Goal: Task Accomplishment & Management: Manage account settings

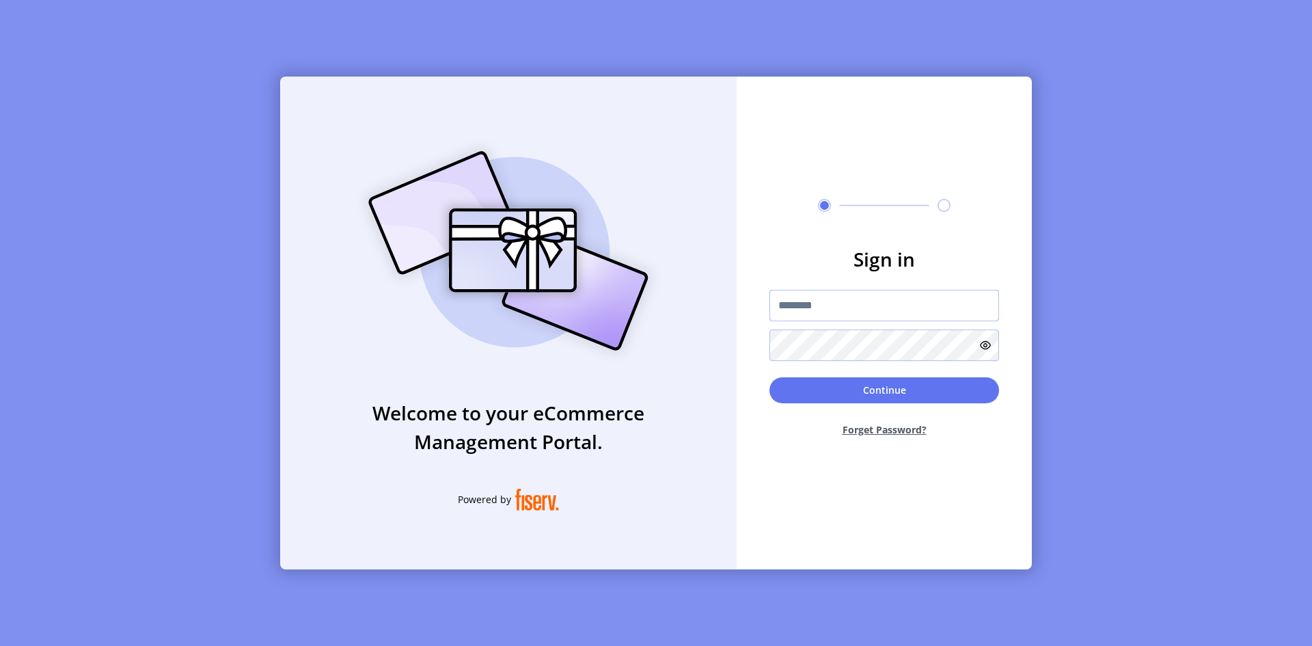
click at [912, 305] on input "text" at bounding box center [884, 305] width 230 height 31
paste input "**********"
type input "**********"
click at [853, 391] on button "Continue" at bounding box center [884, 390] width 230 height 26
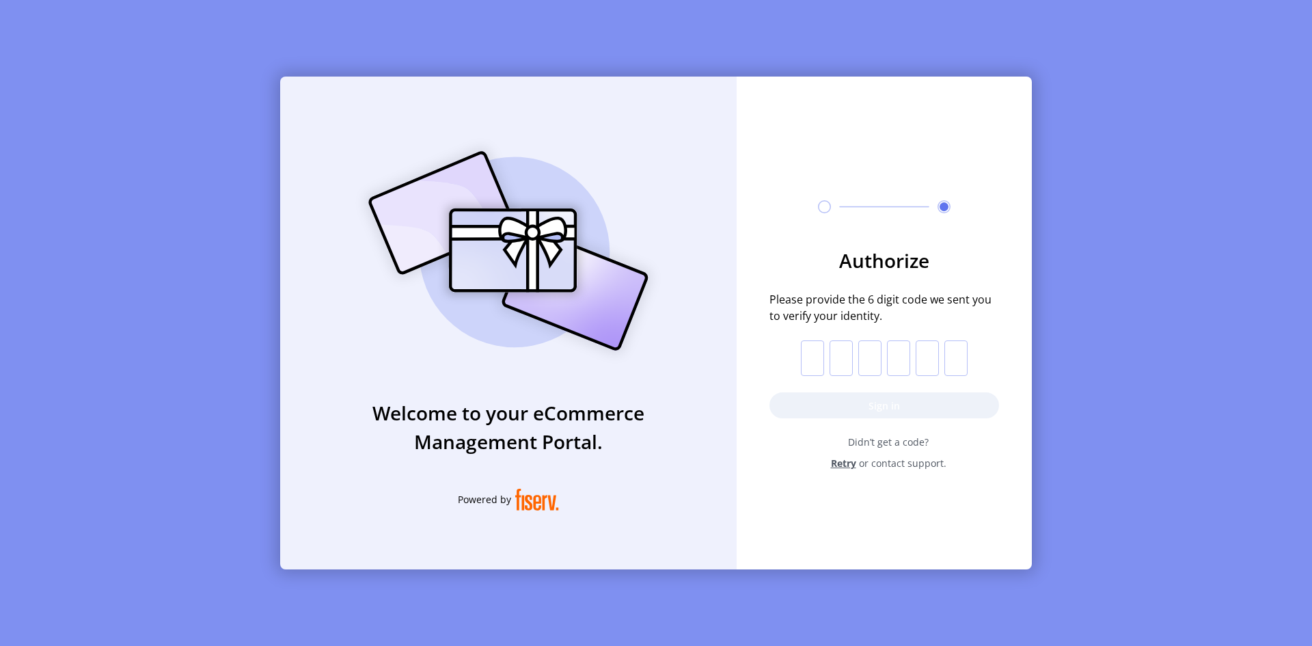
click at [816, 363] on input "text" at bounding box center [812, 358] width 23 height 36
paste input "*"
type input "*"
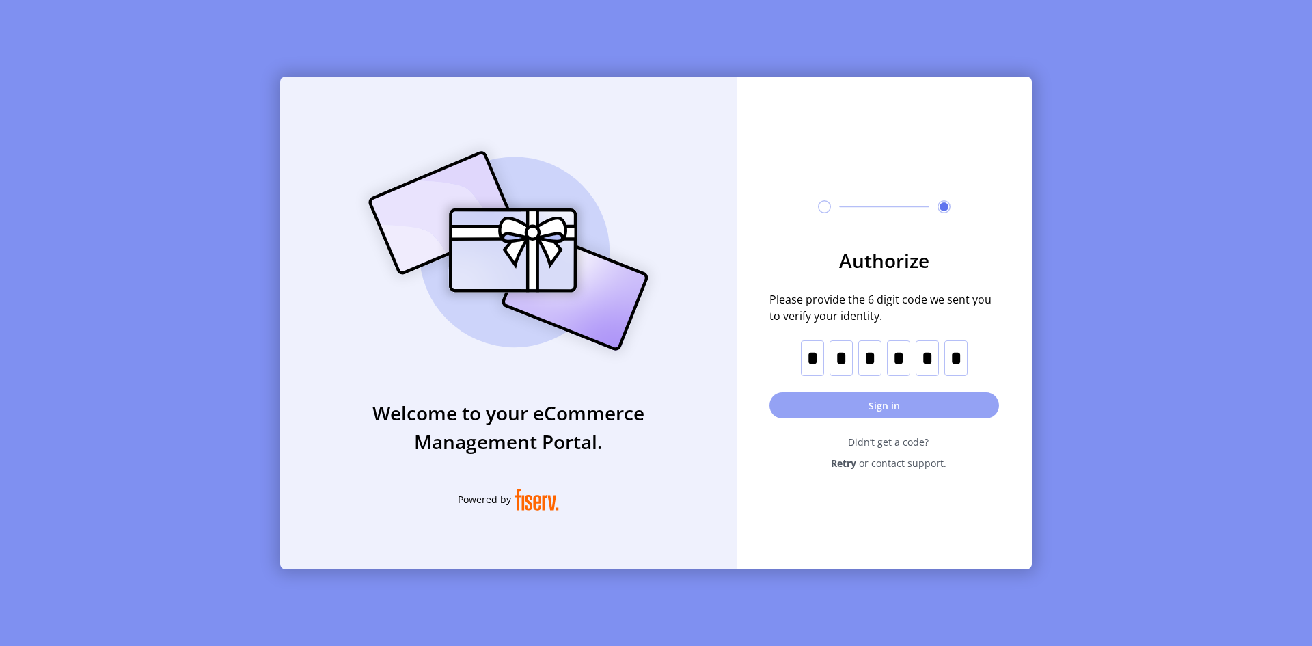
click at [843, 406] on button "Sign in" at bounding box center [884, 405] width 230 height 26
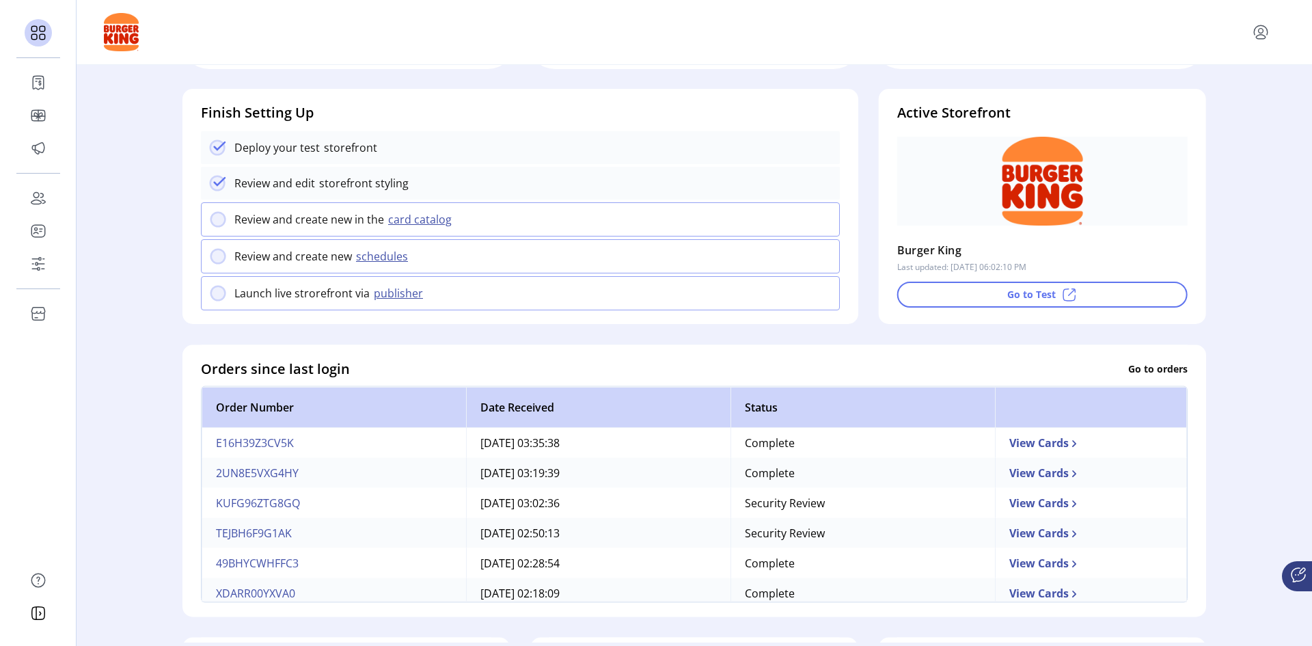
scroll to position [137, 0]
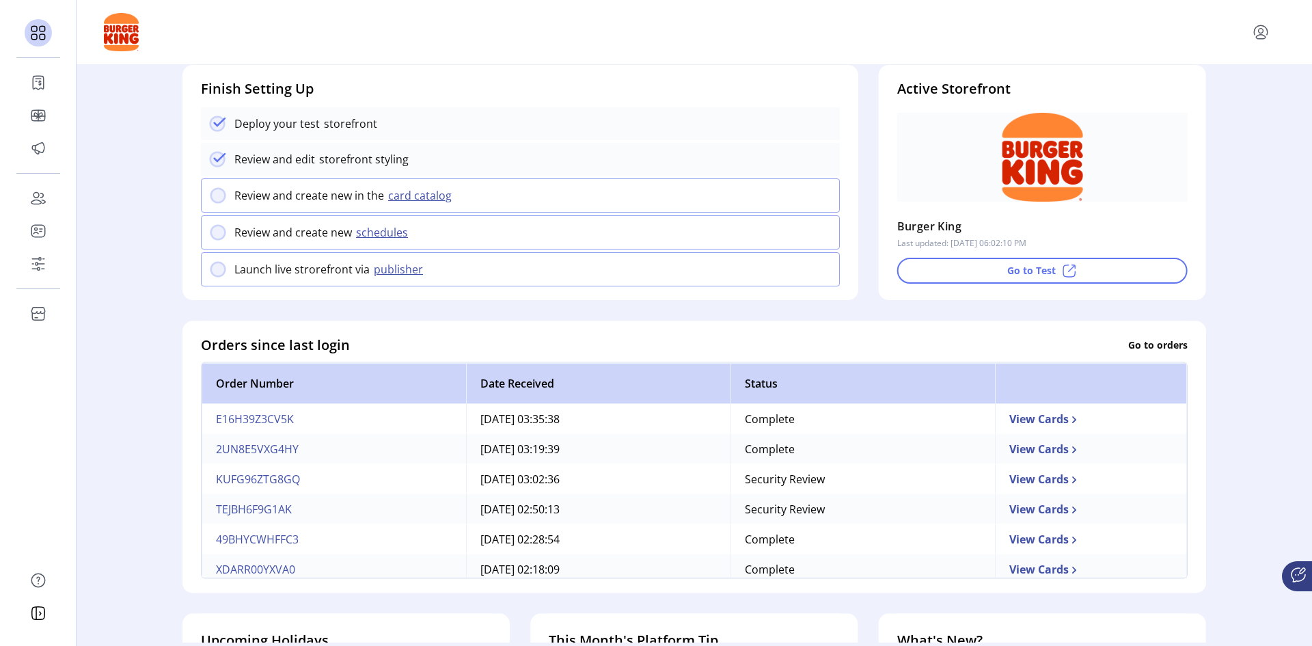
click at [263, 423] on td "E16H39Z3CV5K" at bounding box center [334, 418] width 264 height 30
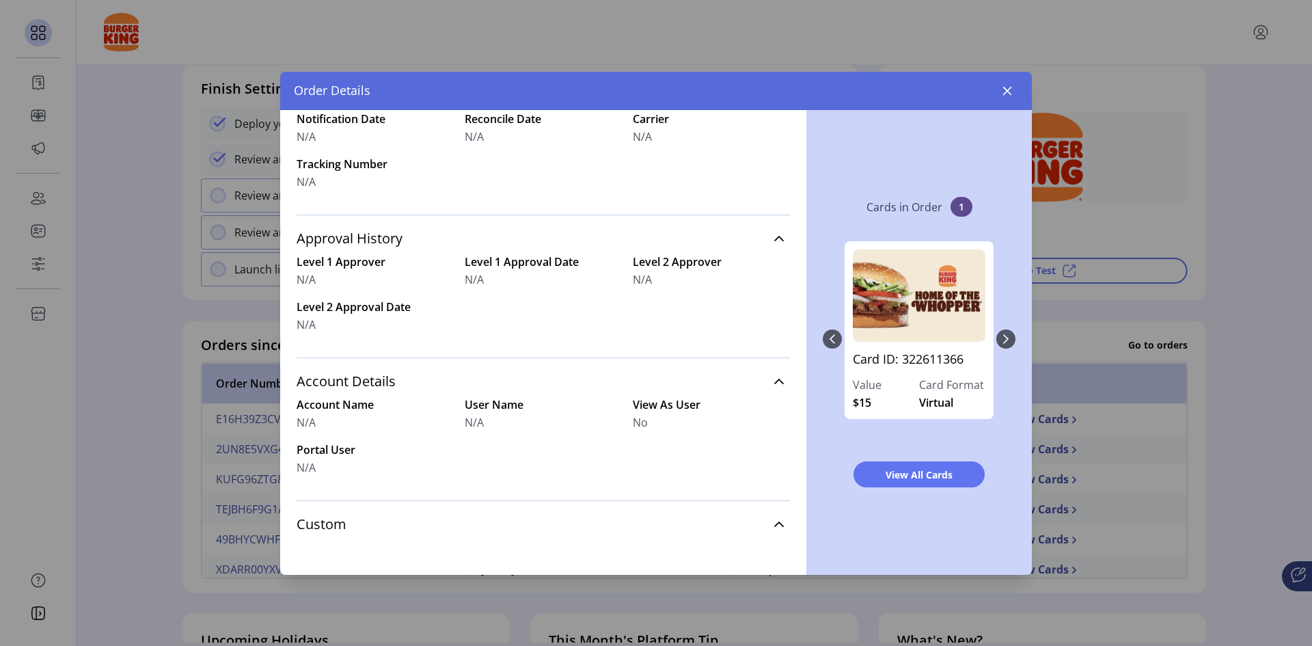
scroll to position [497, 0]
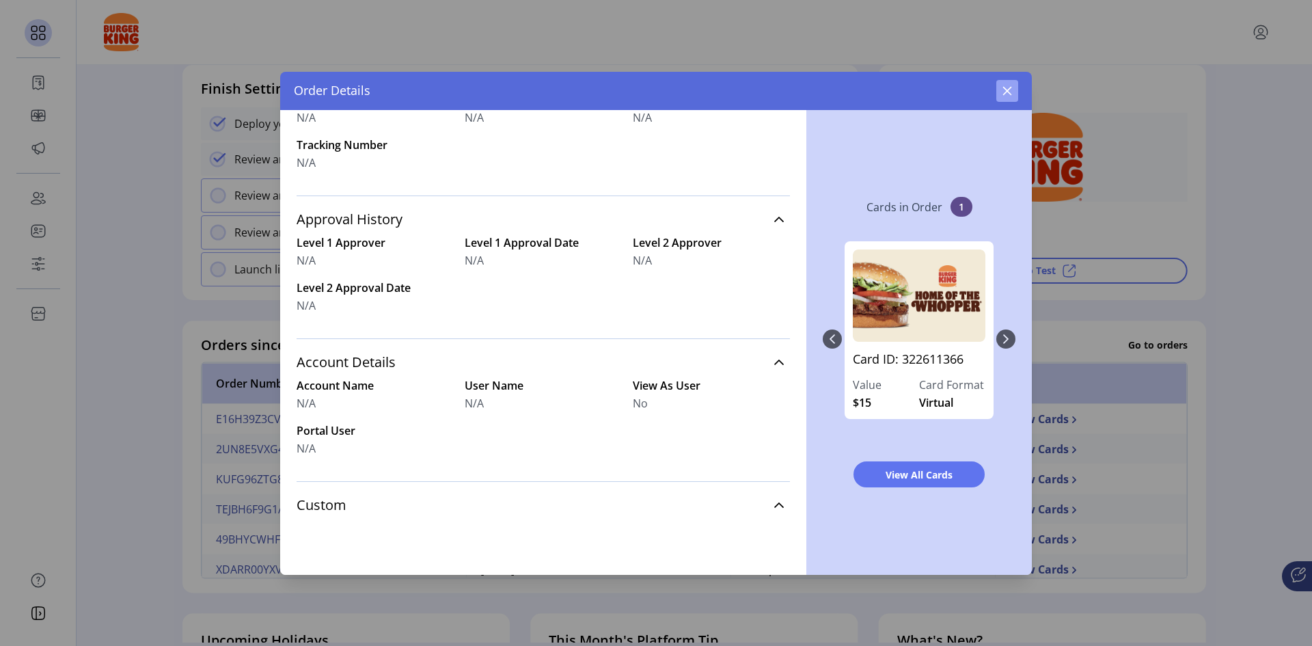
click at [1010, 92] on icon "button" at bounding box center [1007, 90] width 11 height 11
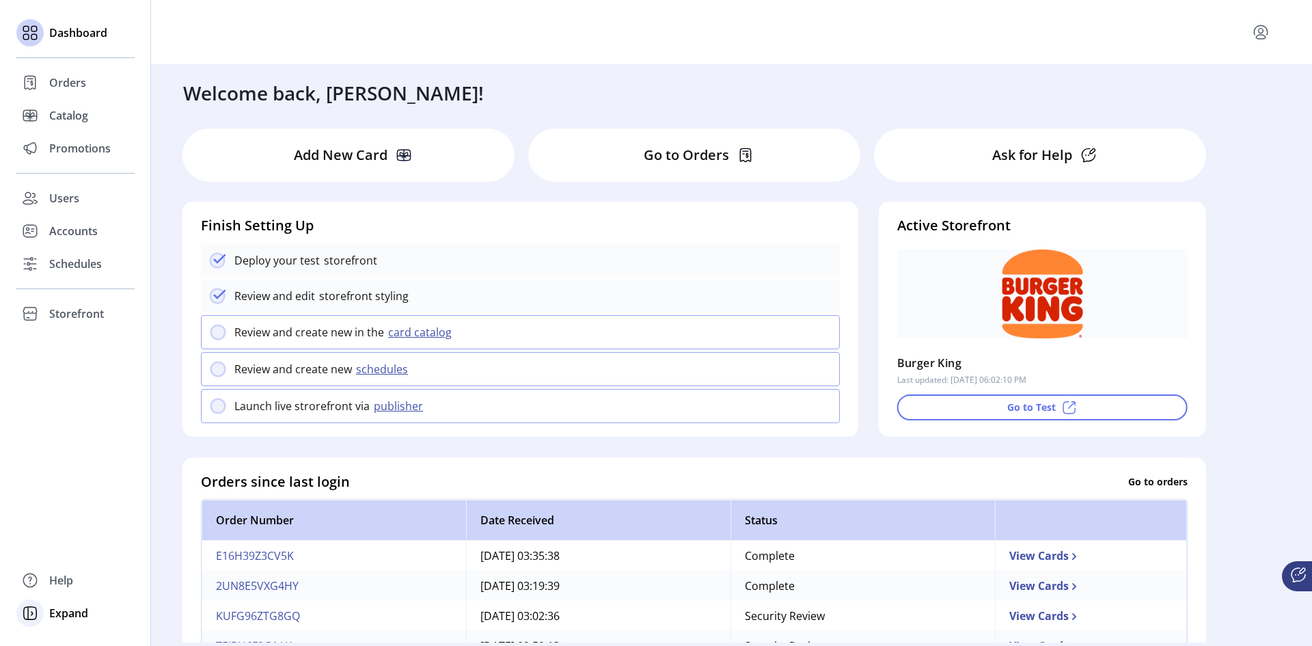
click at [48, 610] on div "Expand" at bounding box center [75, 612] width 118 height 33
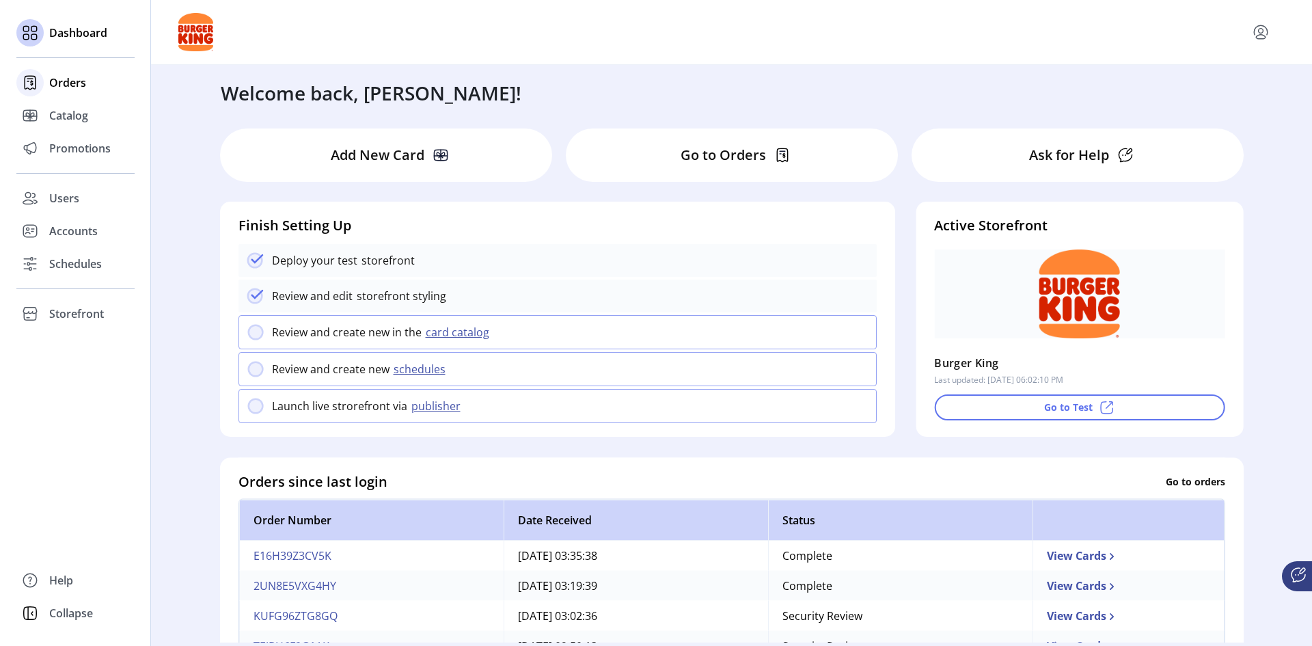
click at [66, 87] on span "Orders" at bounding box center [67, 82] width 37 height 16
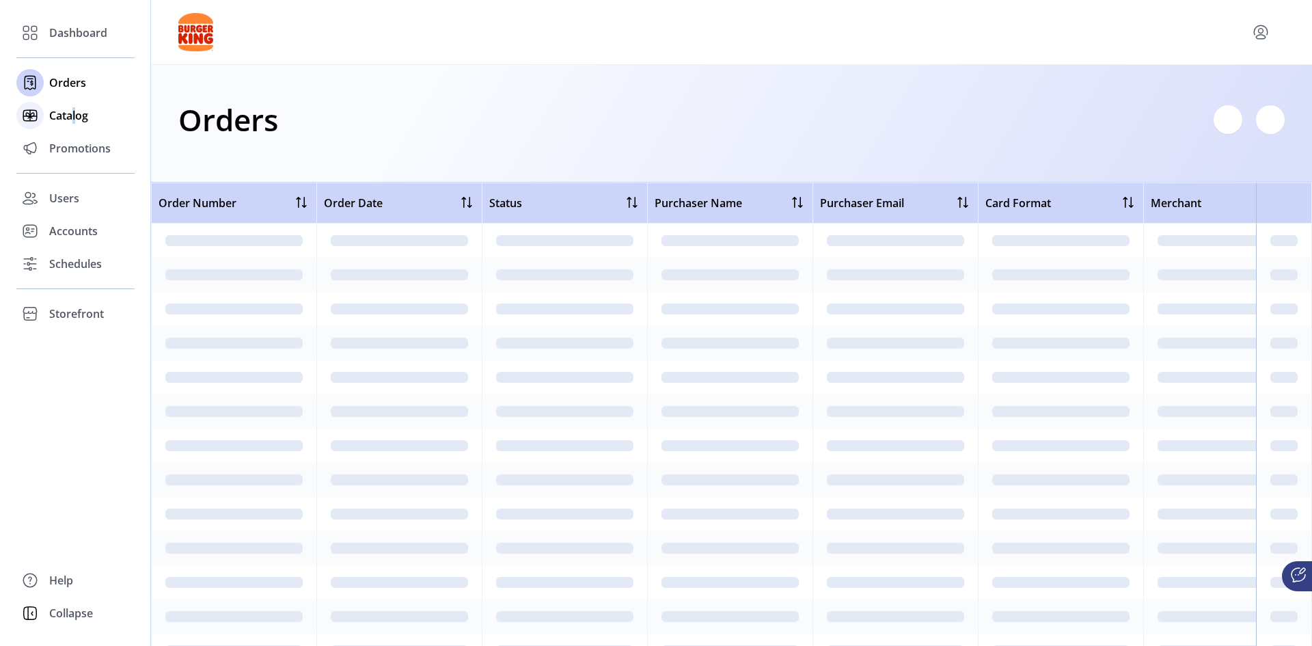
click at [74, 116] on span "Catalog" at bounding box center [68, 115] width 39 height 16
click at [75, 77] on span "Orders" at bounding box center [67, 82] width 37 height 16
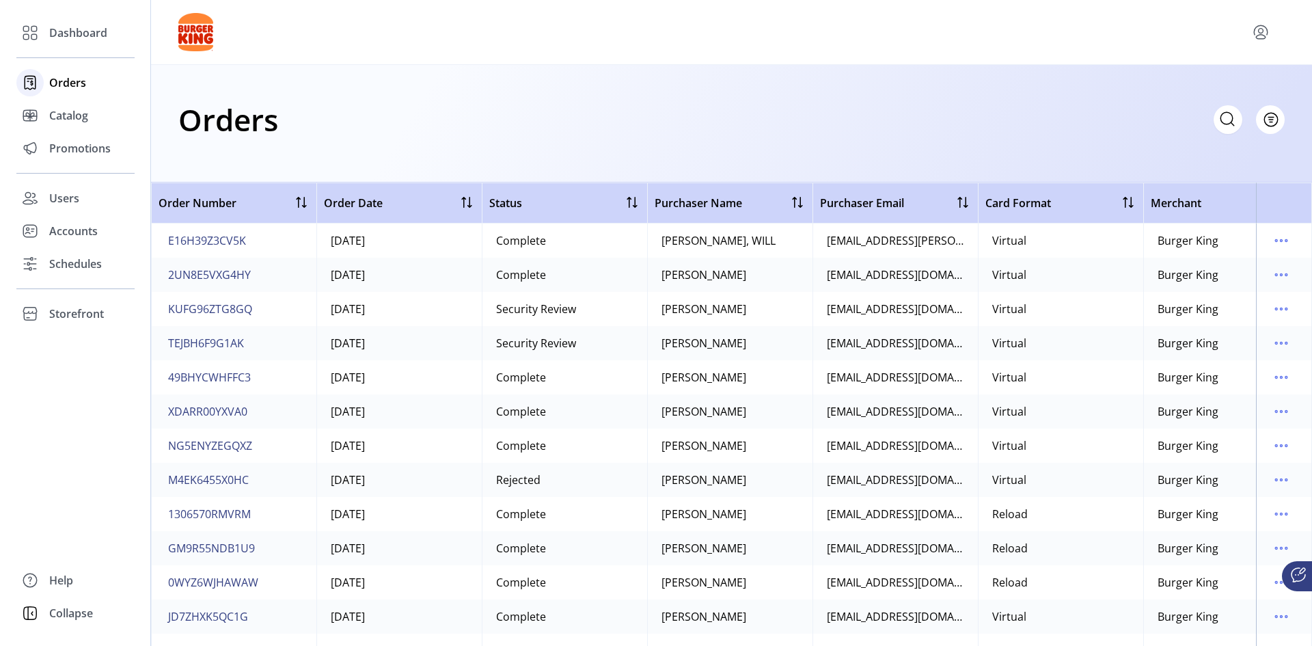
click at [73, 85] on span "Orders" at bounding box center [67, 82] width 37 height 16
click at [72, 118] on span "Catalog" at bounding box center [68, 115] width 39 height 16
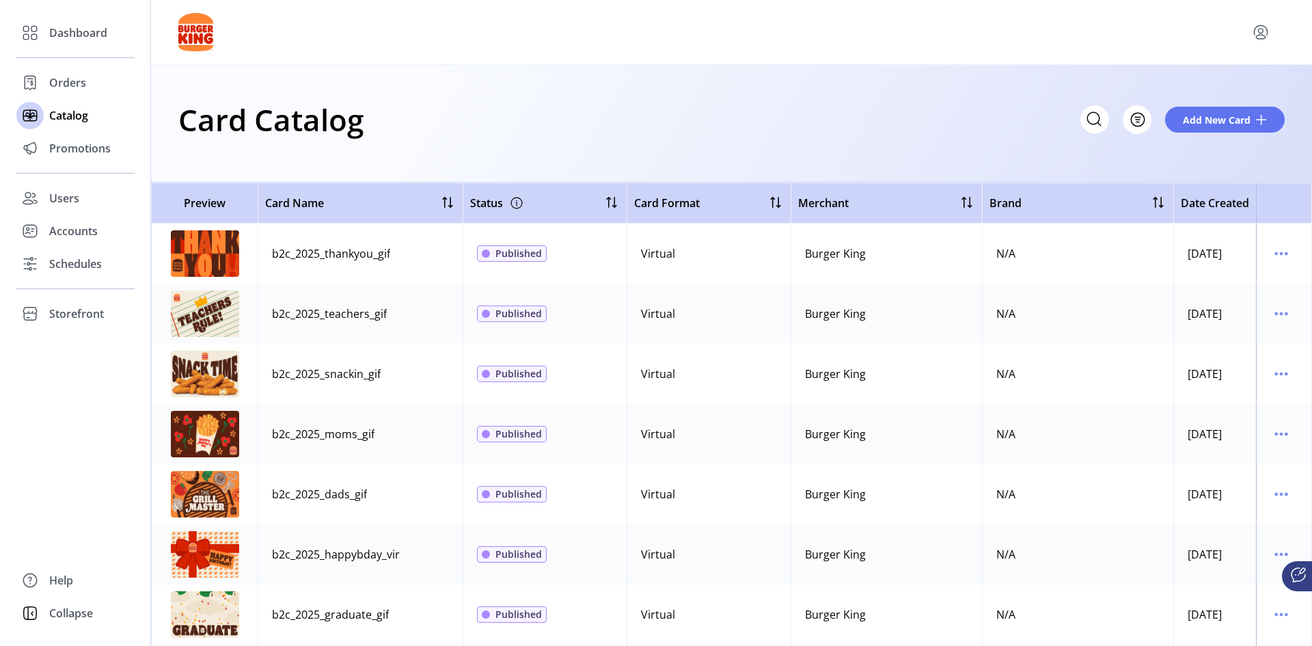
click at [1214, 205] on span "Date Created" at bounding box center [1215, 203] width 68 height 16
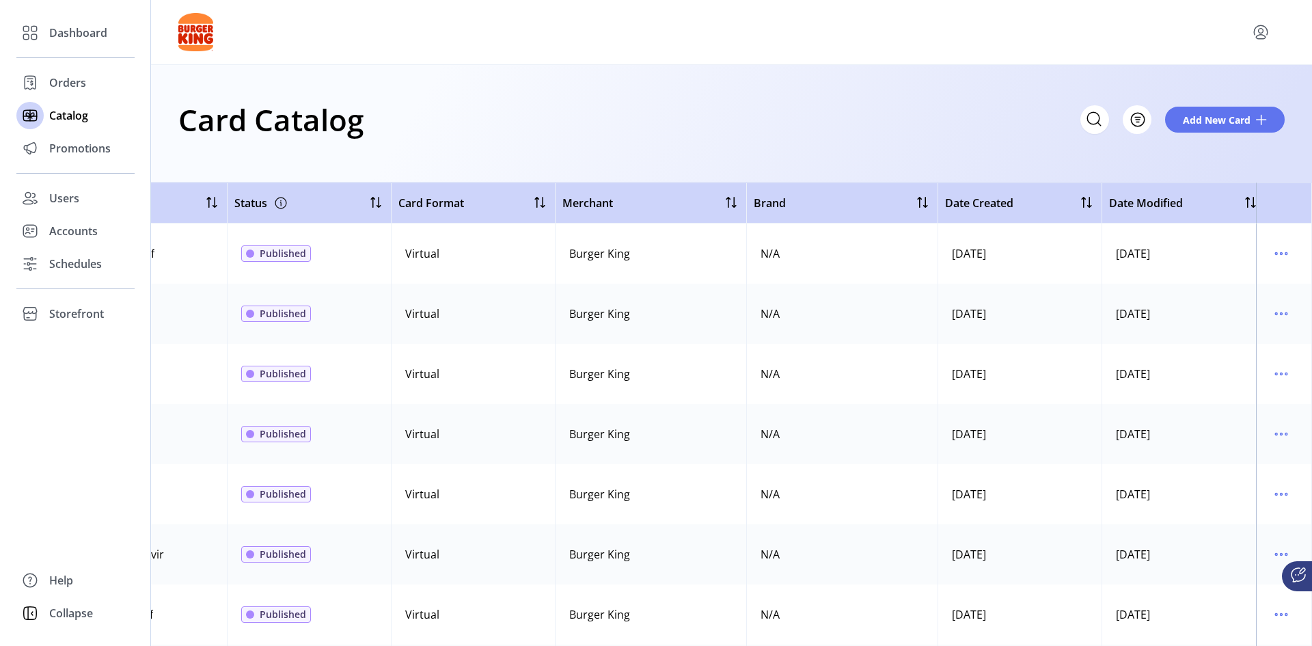
scroll to position [0, 252]
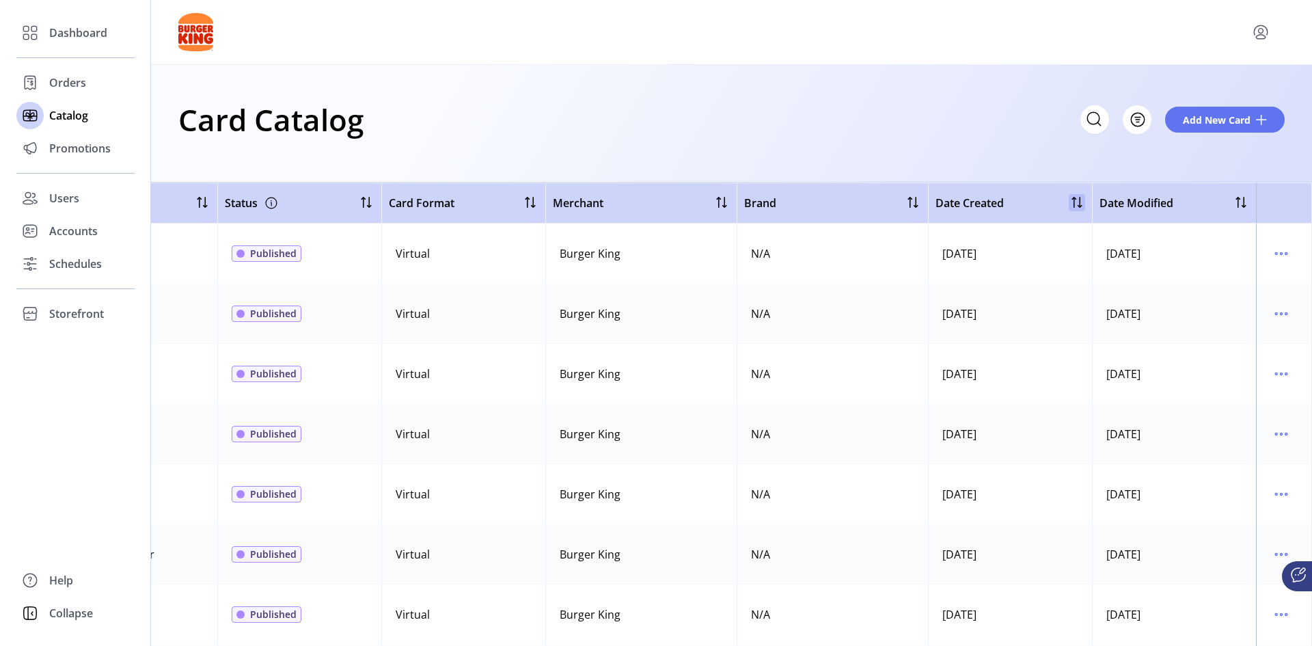
click at [1068, 206] on div at bounding box center [1076, 202] width 16 height 16
click at [1067, 206] on div "Date Created" at bounding box center [1010, 203] width 150 height 16
click at [1074, 202] on div at bounding box center [1079, 202] width 11 height 11
click at [1237, 206] on div at bounding box center [1240, 202] width 16 height 16
click at [1238, 206] on div at bounding box center [1243, 202] width 11 height 11
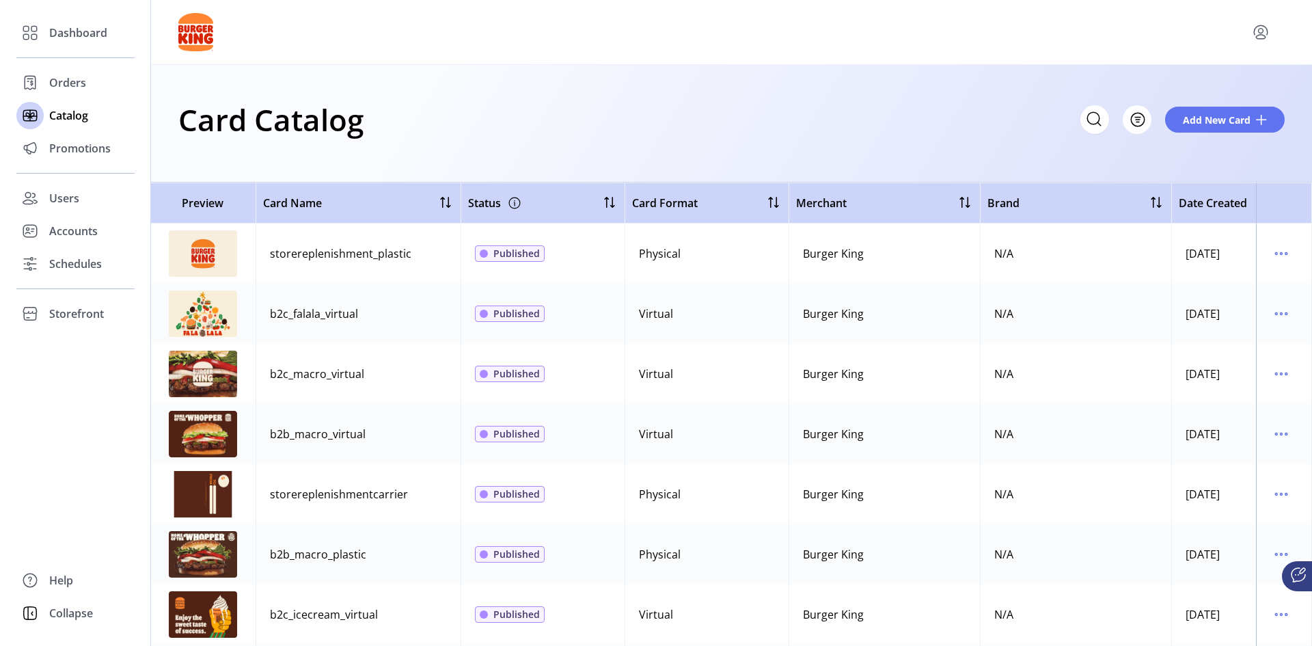
scroll to position [0, 0]
click at [1272, 258] on icon "menu" at bounding box center [1281, 254] width 22 height 22
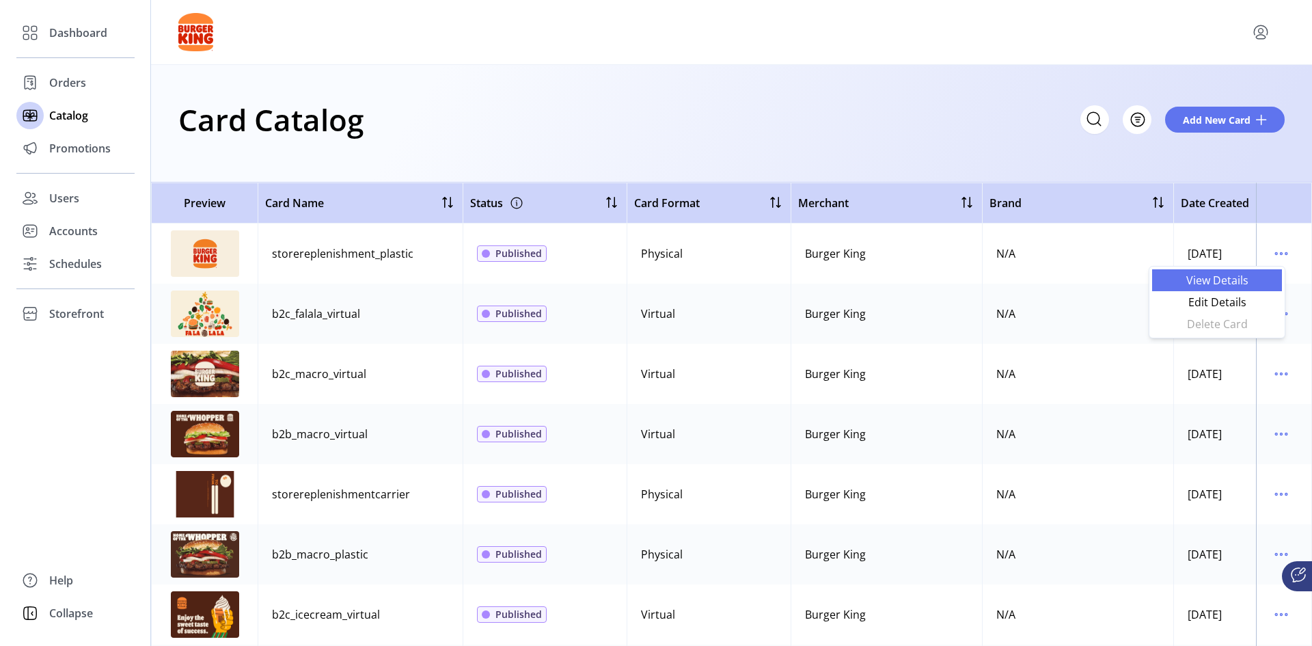
click at [1261, 281] on span "View Details" at bounding box center [1216, 280] width 113 height 11
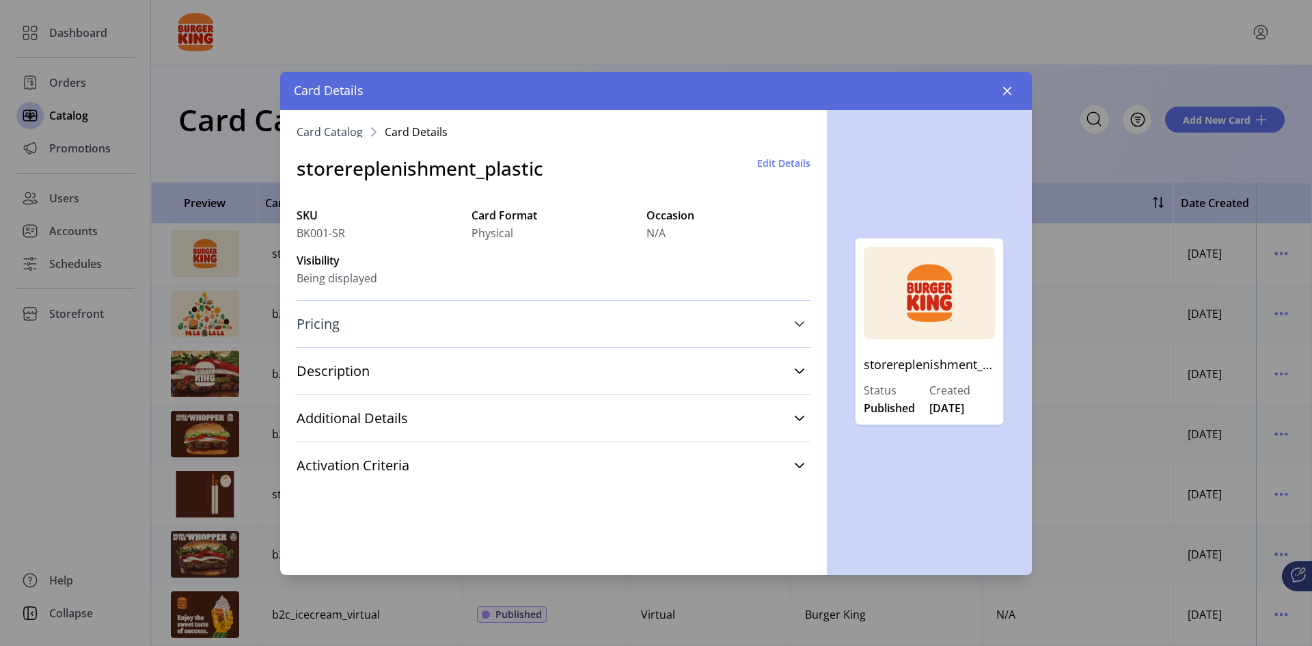
click at [802, 319] on icon at bounding box center [799, 323] width 11 height 11
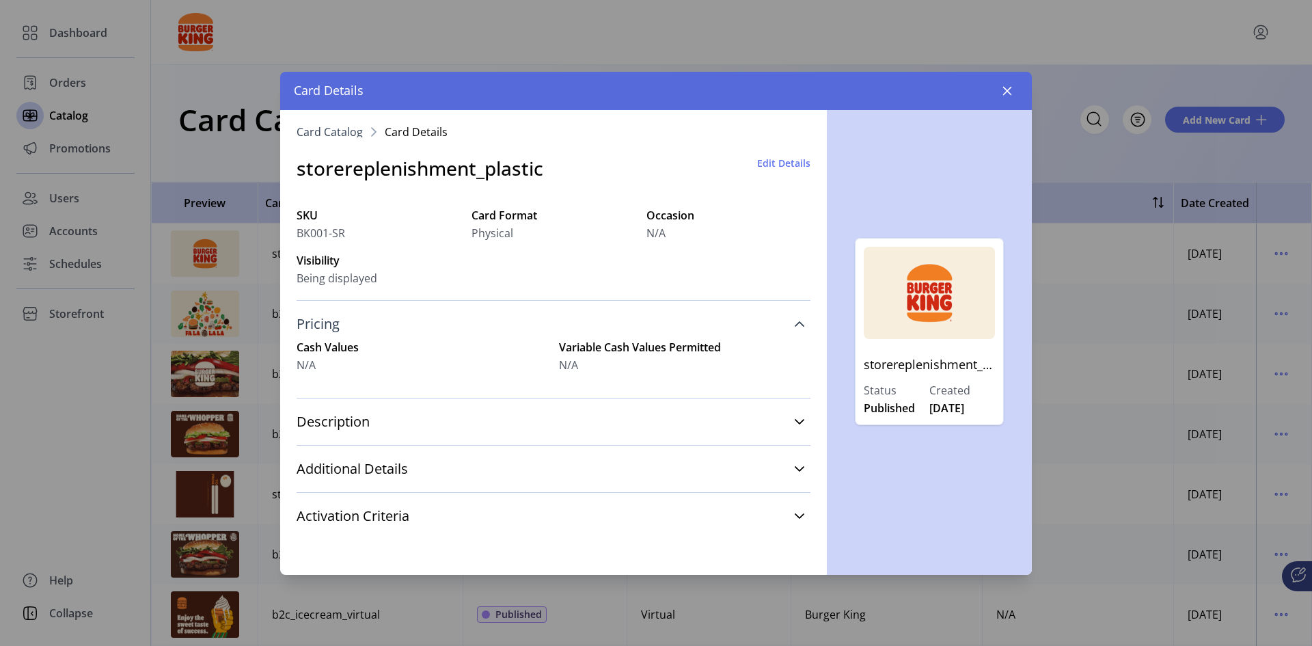
click at [802, 319] on icon at bounding box center [799, 323] width 11 height 11
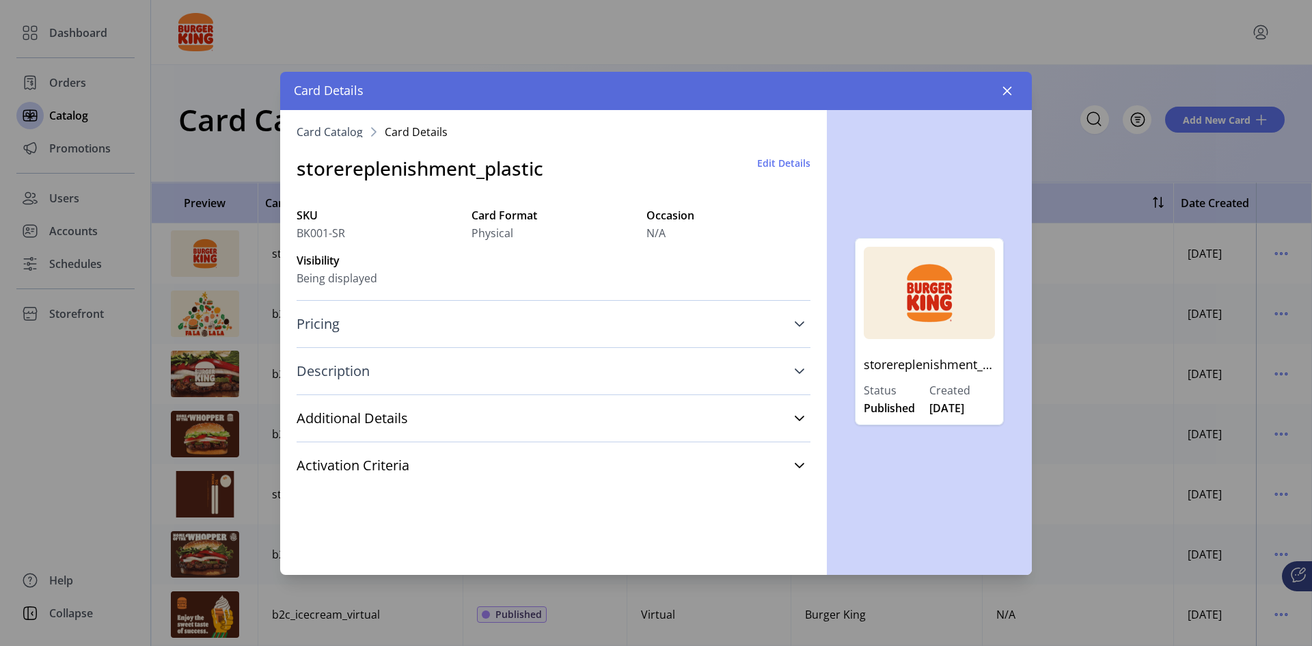
click at [800, 364] on link "Description" at bounding box center [553, 371] width 514 height 30
click at [791, 417] on link "Additional Details" at bounding box center [553, 418] width 514 height 30
click at [1002, 95] on icon "button" at bounding box center [1007, 90] width 11 height 11
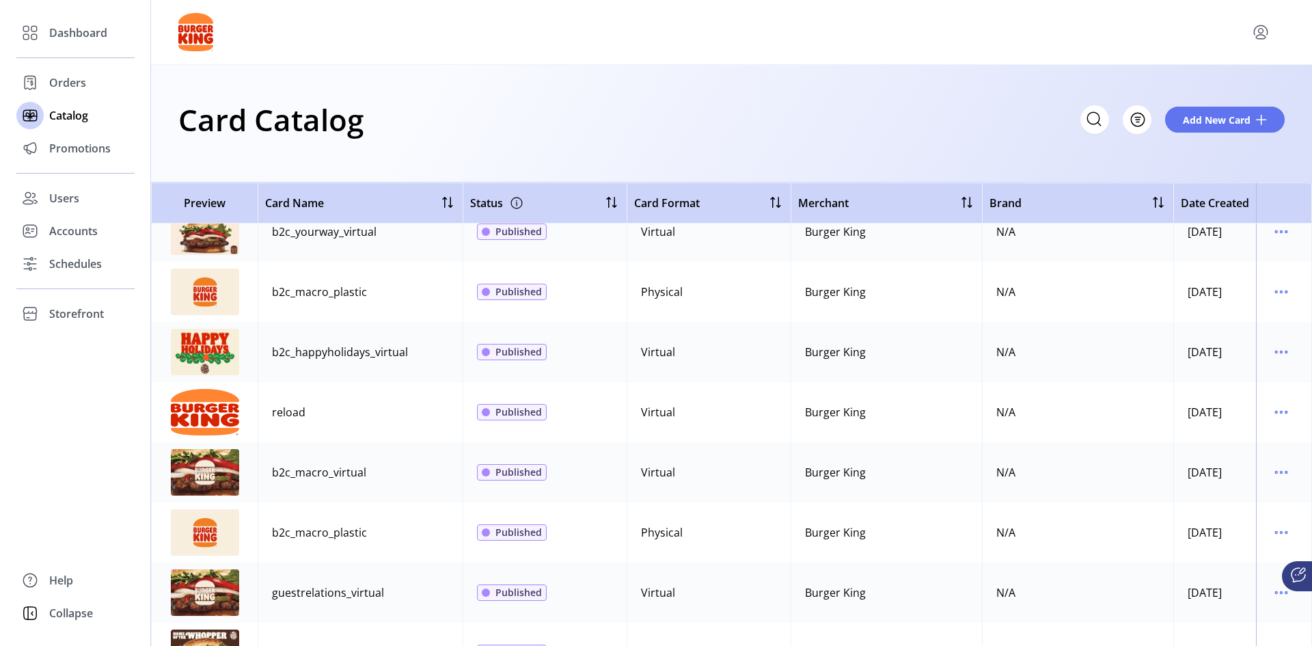
scroll to position [410, 0]
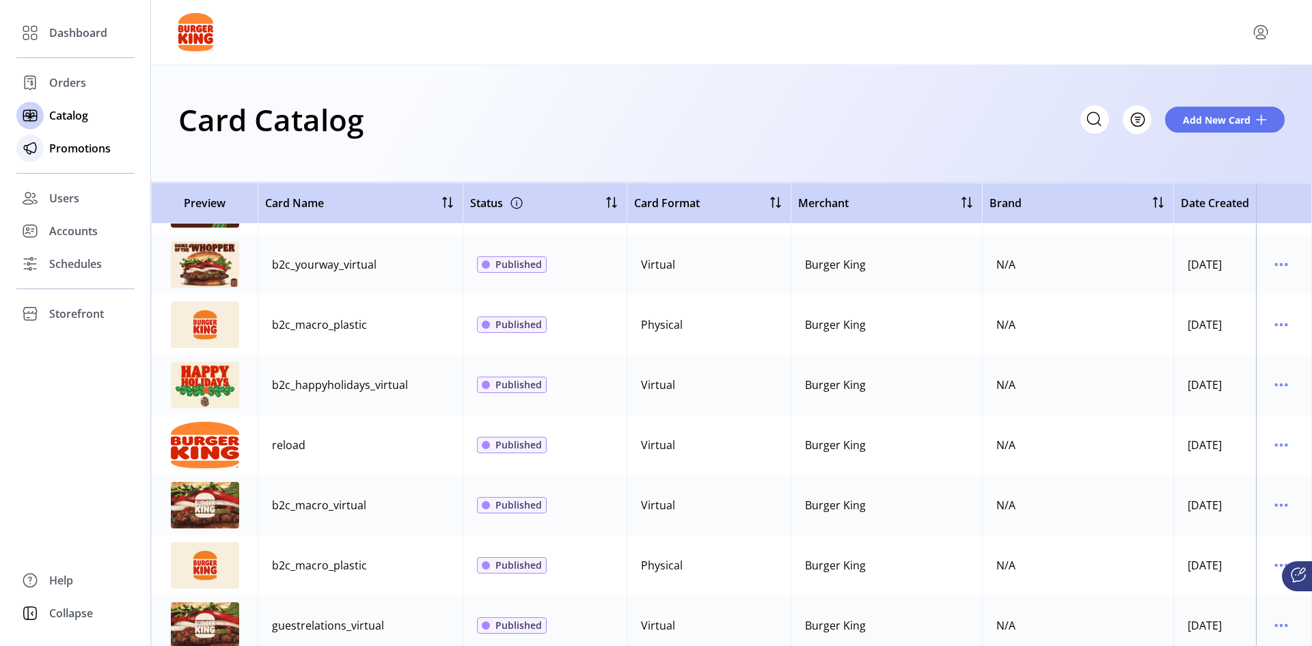
click at [71, 140] on span "Promotions" at bounding box center [79, 148] width 61 height 16
click at [54, 200] on span "Users" at bounding box center [64, 198] width 30 height 16
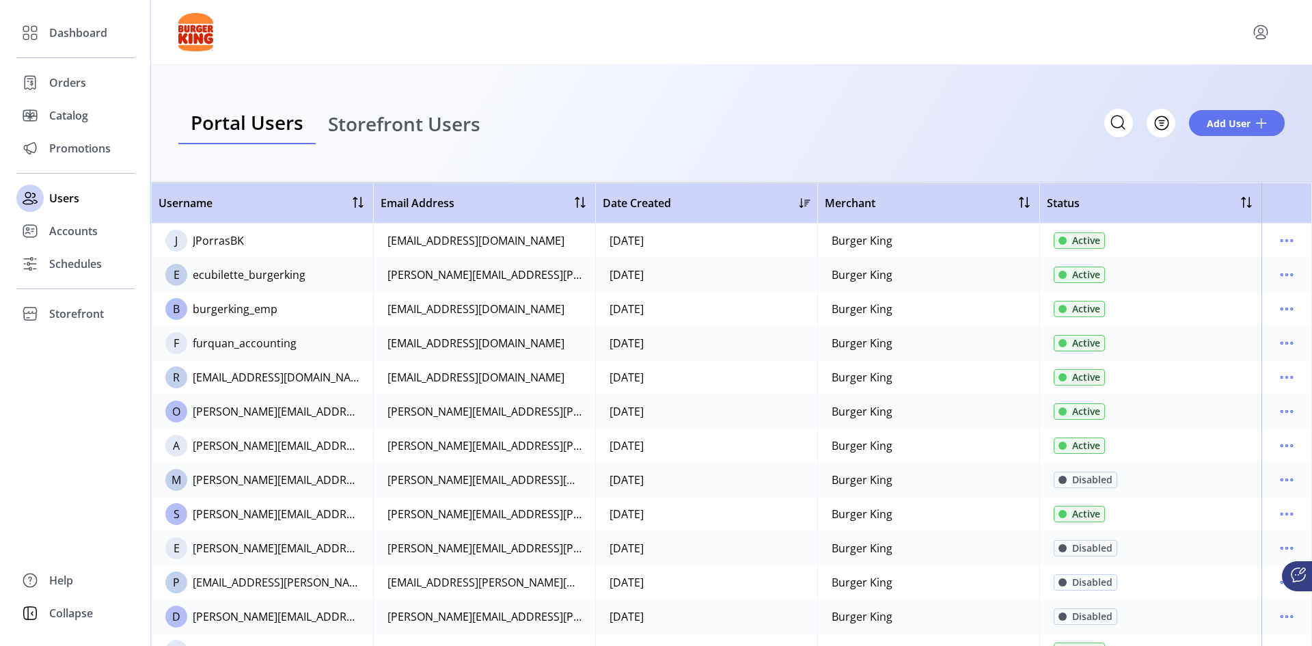
click at [406, 131] on span "Storefront Users" at bounding box center [404, 123] width 152 height 19
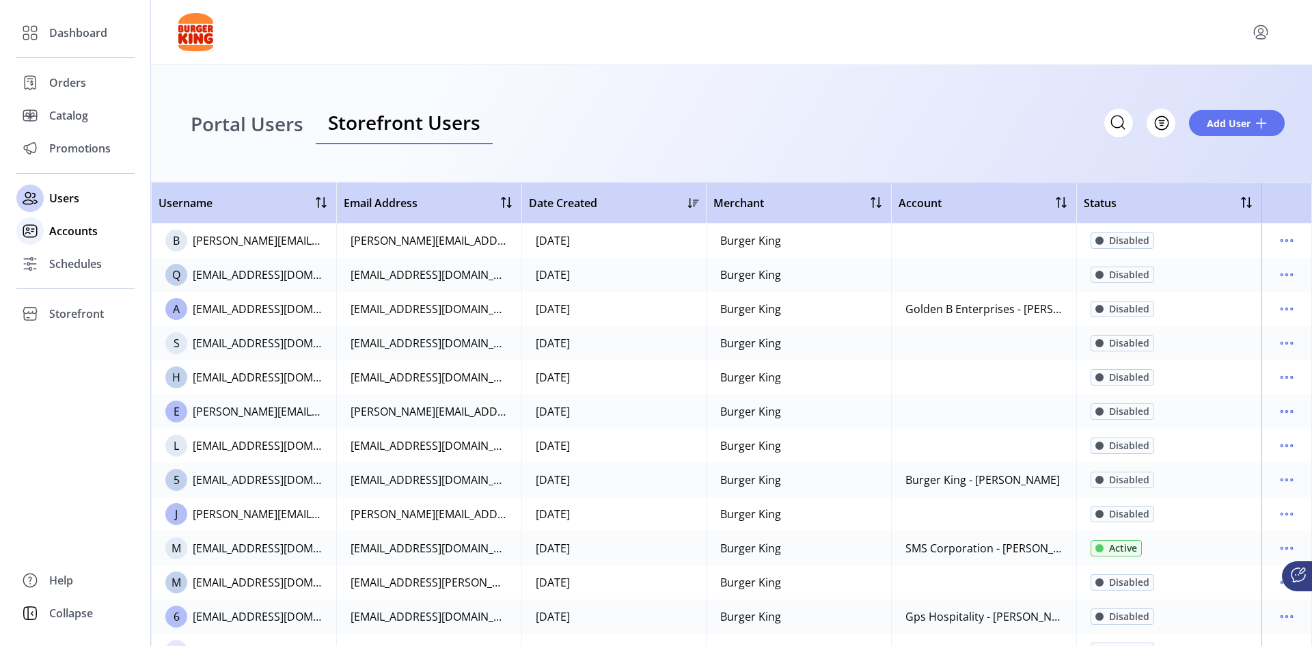
click at [66, 234] on span "Accounts" at bounding box center [73, 231] width 49 height 16
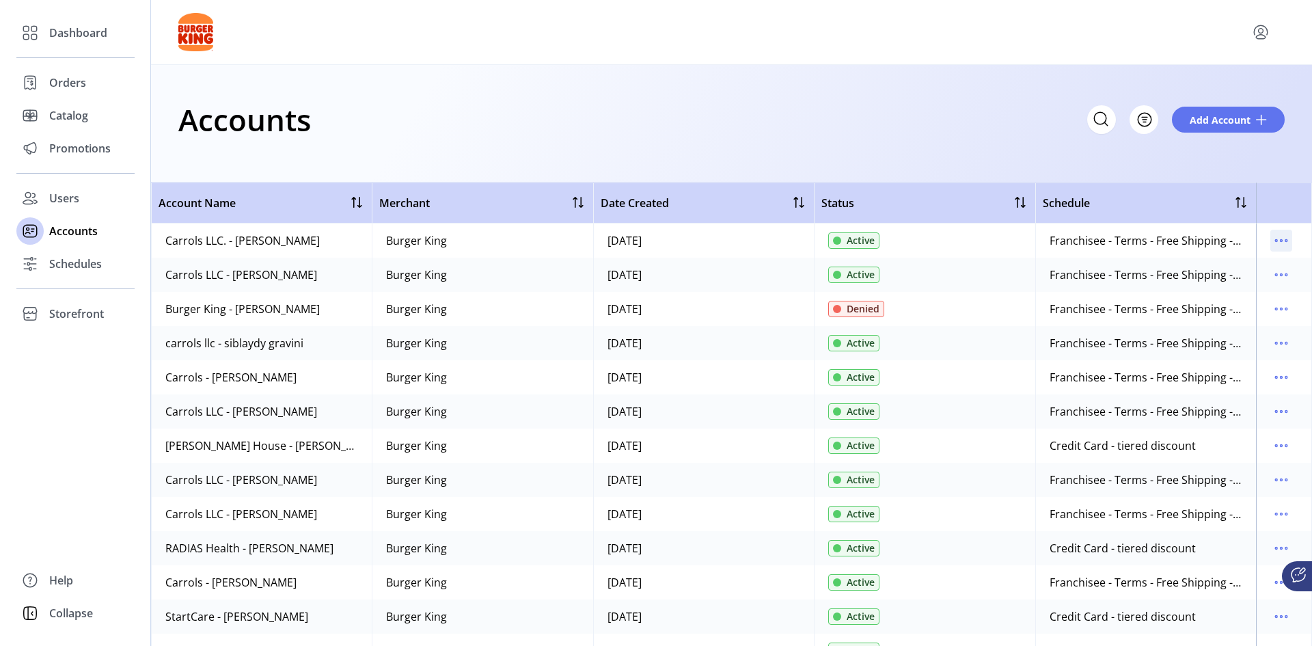
click at [1270, 239] on icon "menu" at bounding box center [1281, 241] width 22 height 22
click at [1221, 293] on span "View Details" at bounding box center [1216, 289] width 113 height 11
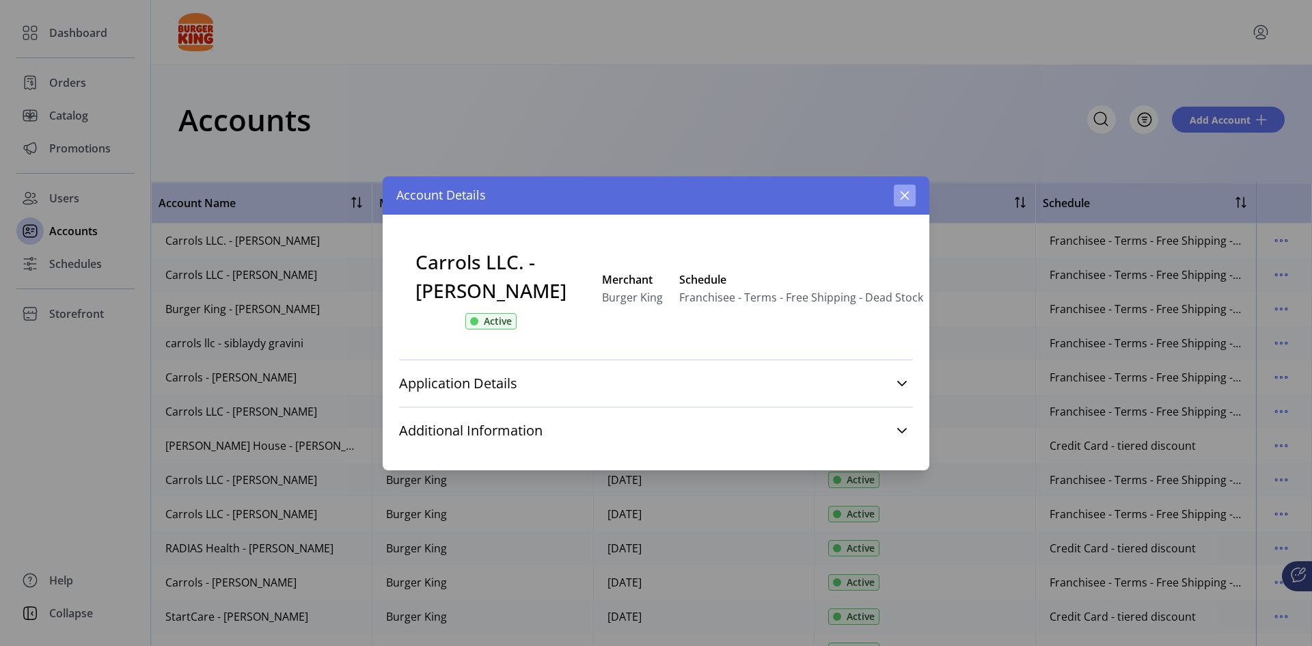
click at [900, 188] on button "button" at bounding box center [905, 195] width 22 height 22
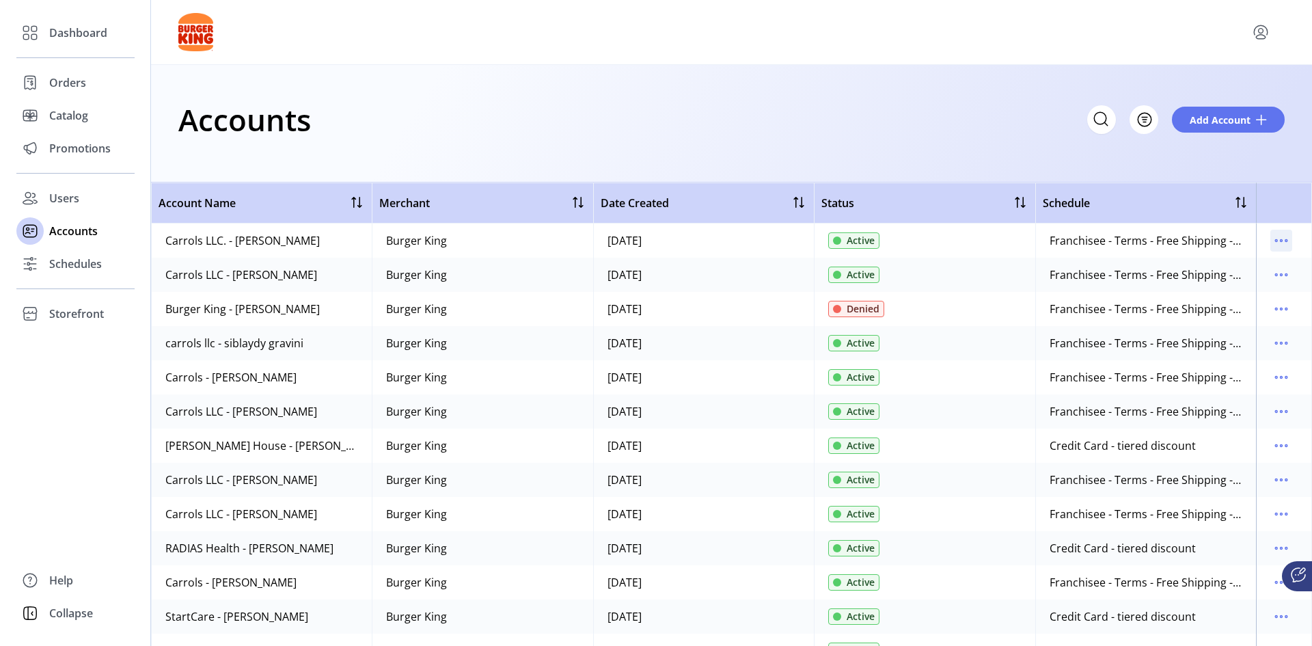
click at [1276, 238] on icon "menu" at bounding box center [1281, 241] width 22 height 22
click at [1245, 269] on span "Edit Details" at bounding box center [1216, 267] width 113 height 11
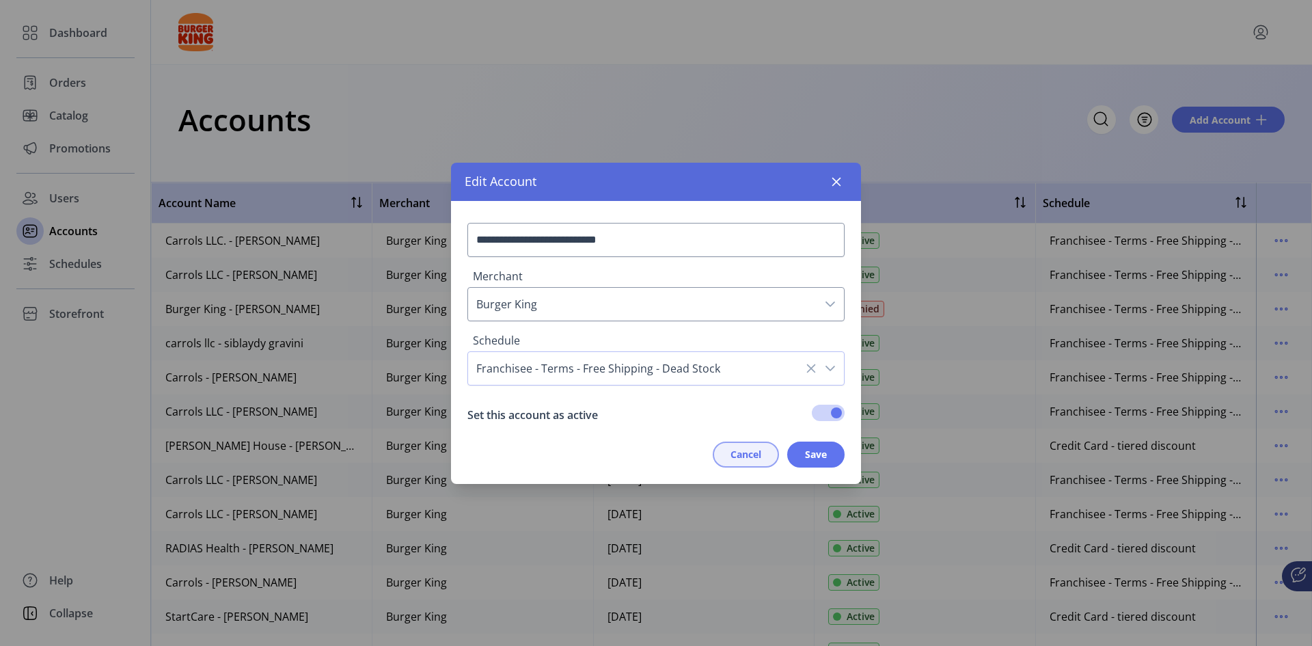
click at [759, 458] on span "Cancel" at bounding box center [745, 454] width 31 height 14
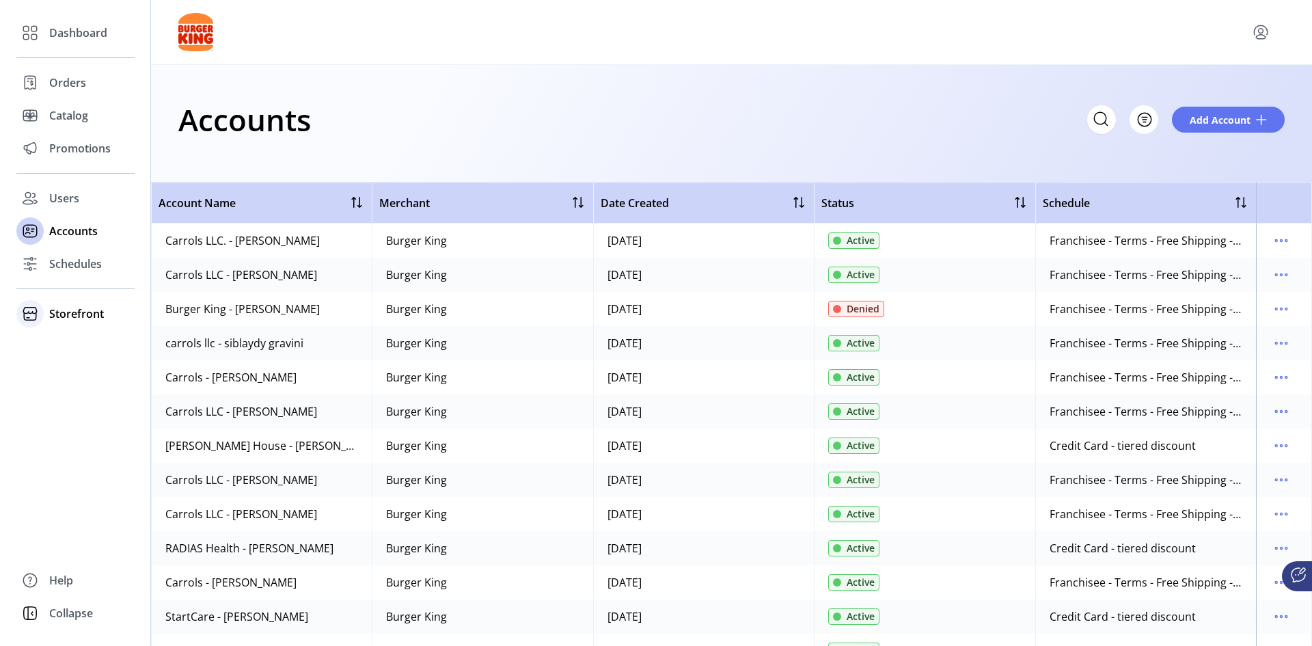
click at [74, 318] on span "Storefront" at bounding box center [76, 313] width 55 height 16
click at [69, 365] on span "Styling" at bounding box center [66, 363] width 35 height 16
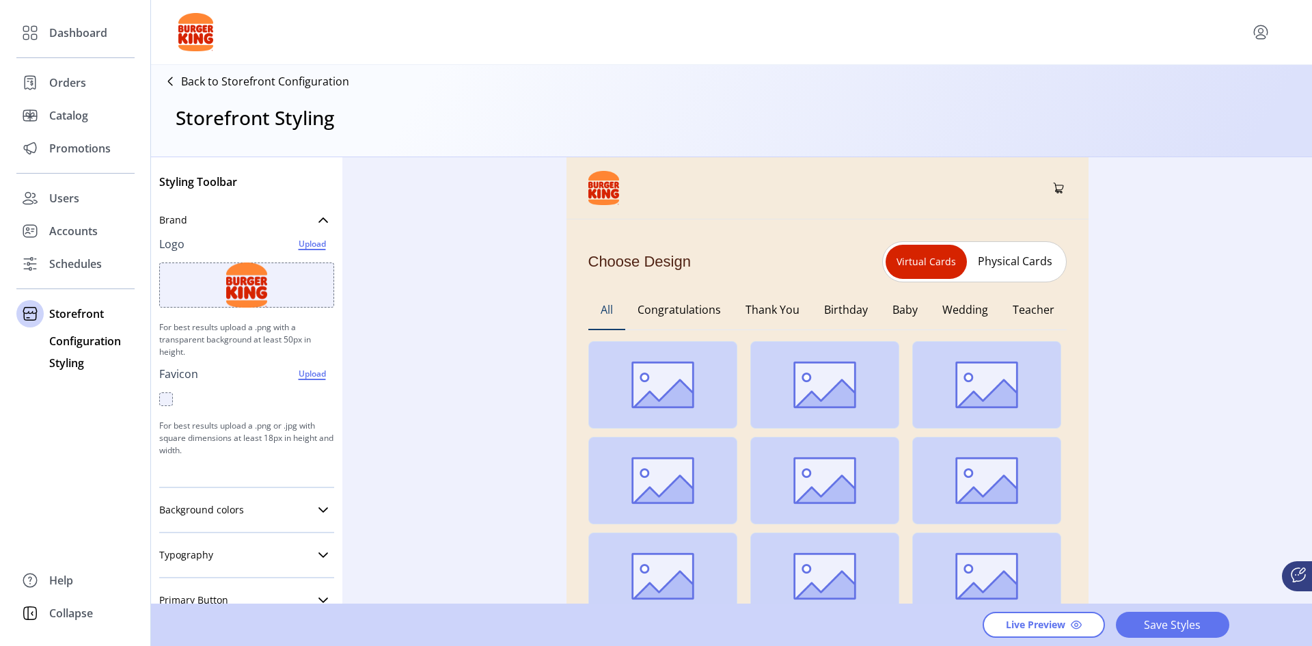
click at [79, 341] on span "Configuration" at bounding box center [85, 341] width 72 height 16
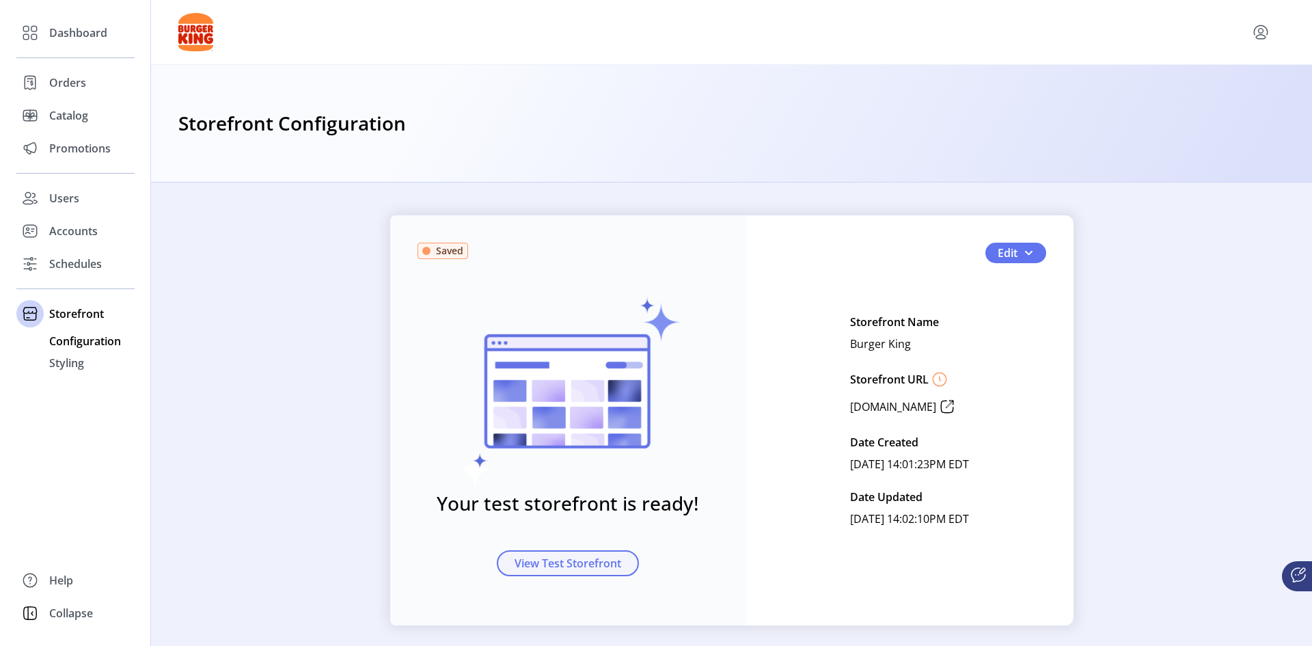
click at [571, 560] on span "View Test Storefront" at bounding box center [567, 563] width 107 height 16
click at [68, 365] on span "Styling" at bounding box center [66, 363] width 35 height 16
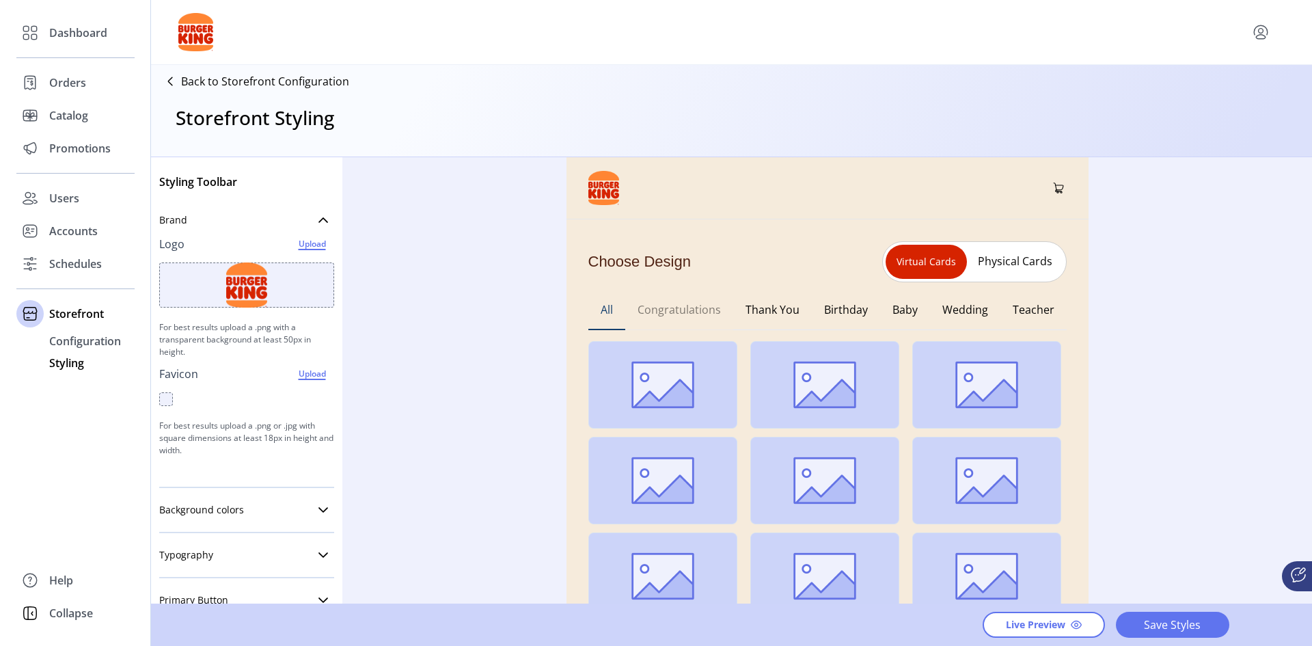
click at [661, 316] on button "Congratulations" at bounding box center [679, 310] width 108 height 40
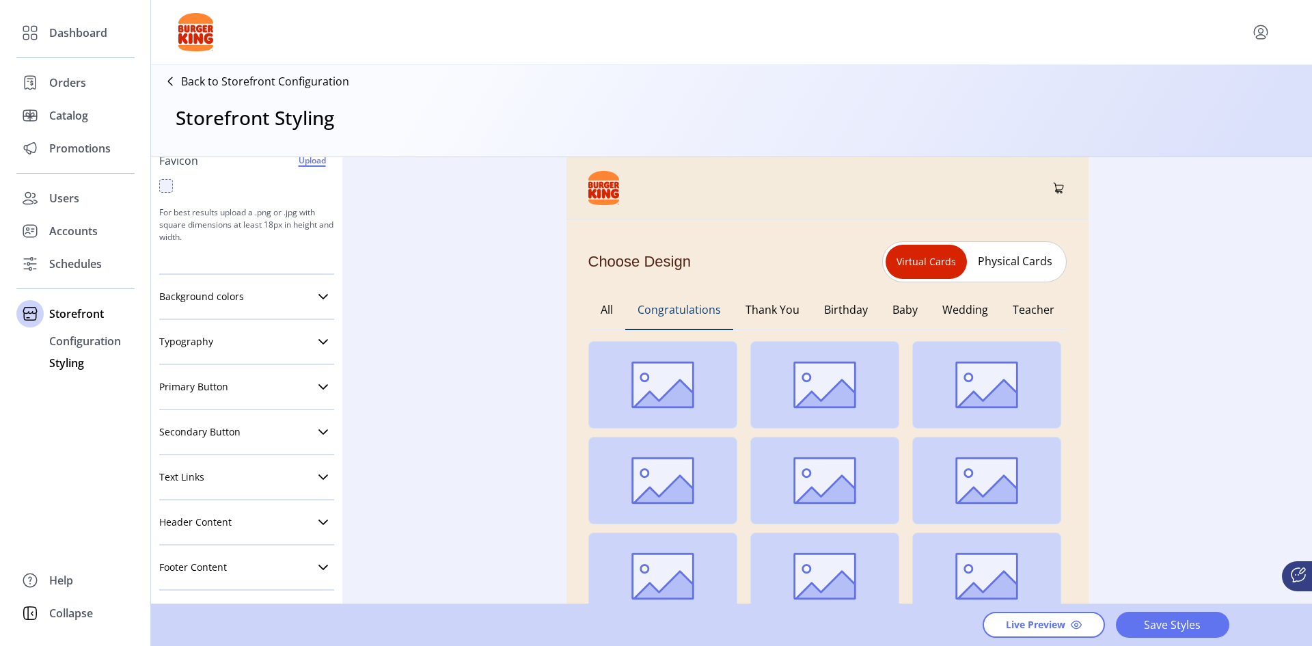
scroll to position [215, 0]
click at [216, 339] on link "Typography" at bounding box center [246, 339] width 175 height 27
click at [206, 397] on link "Primary Button" at bounding box center [246, 384] width 175 height 27
click at [201, 384] on span "Primary Button" at bounding box center [193, 385] width 69 height 10
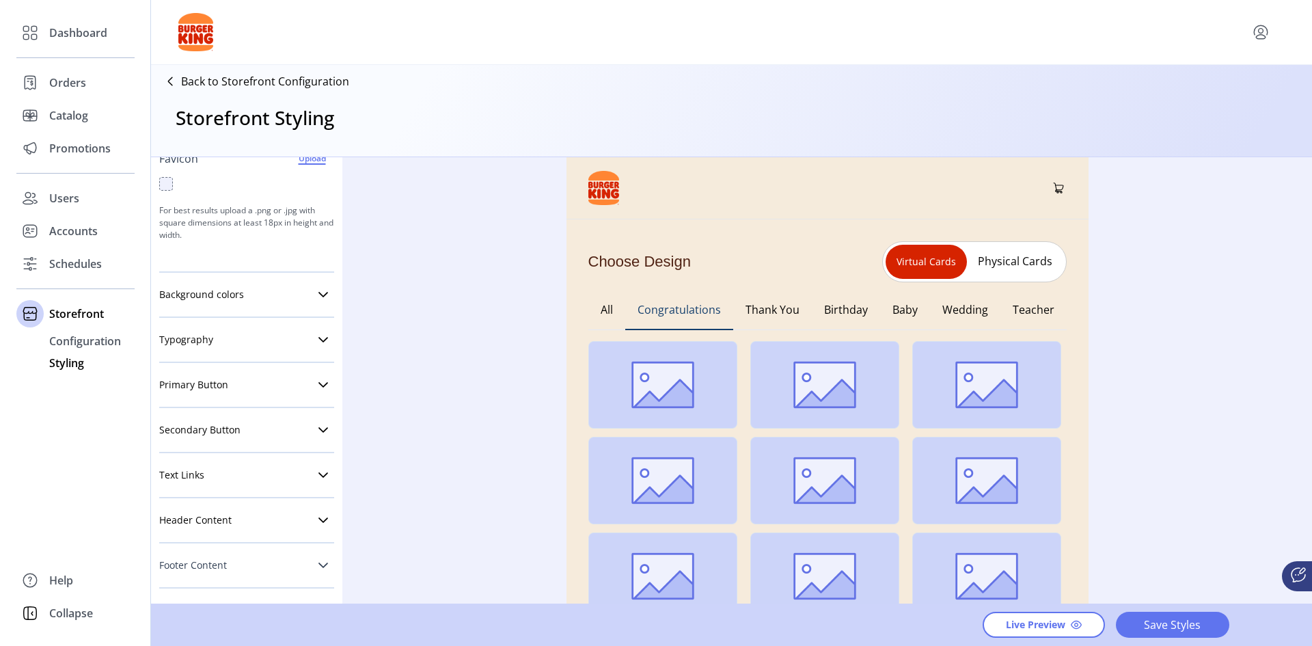
click at [214, 566] on span "Footer Content" at bounding box center [193, 565] width 68 height 10
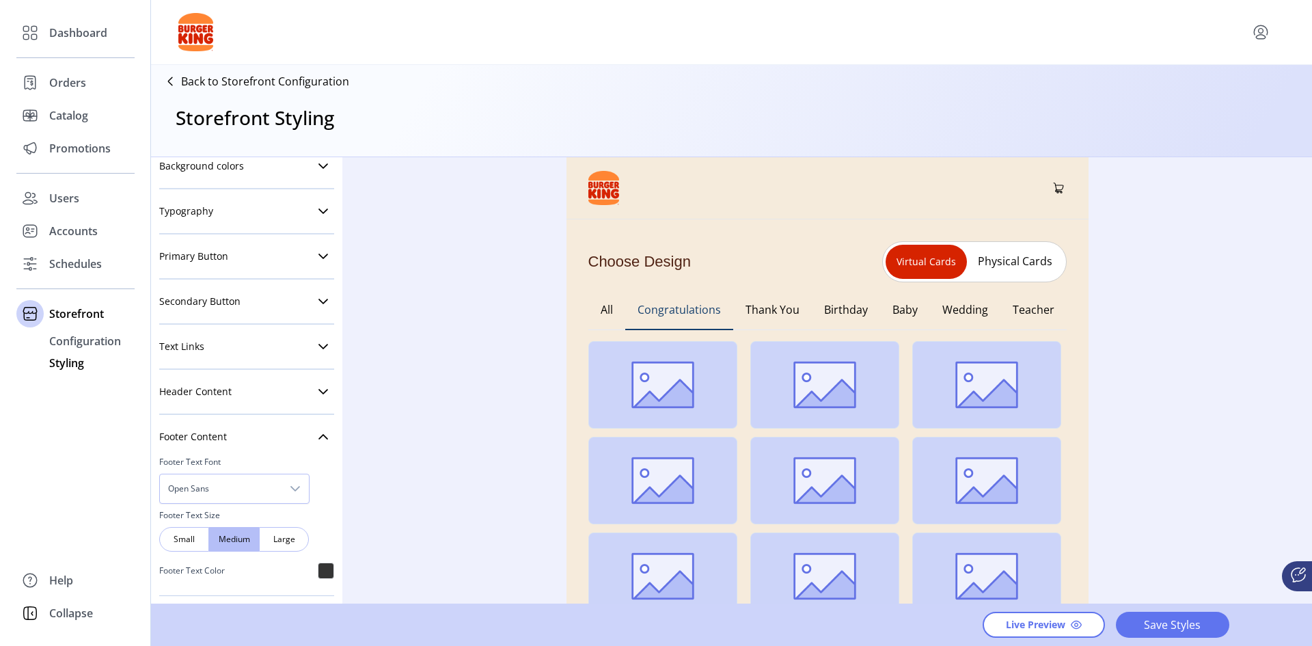
scroll to position [319, 0]
